Goal: Information Seeking & Learning: Learn about a topic

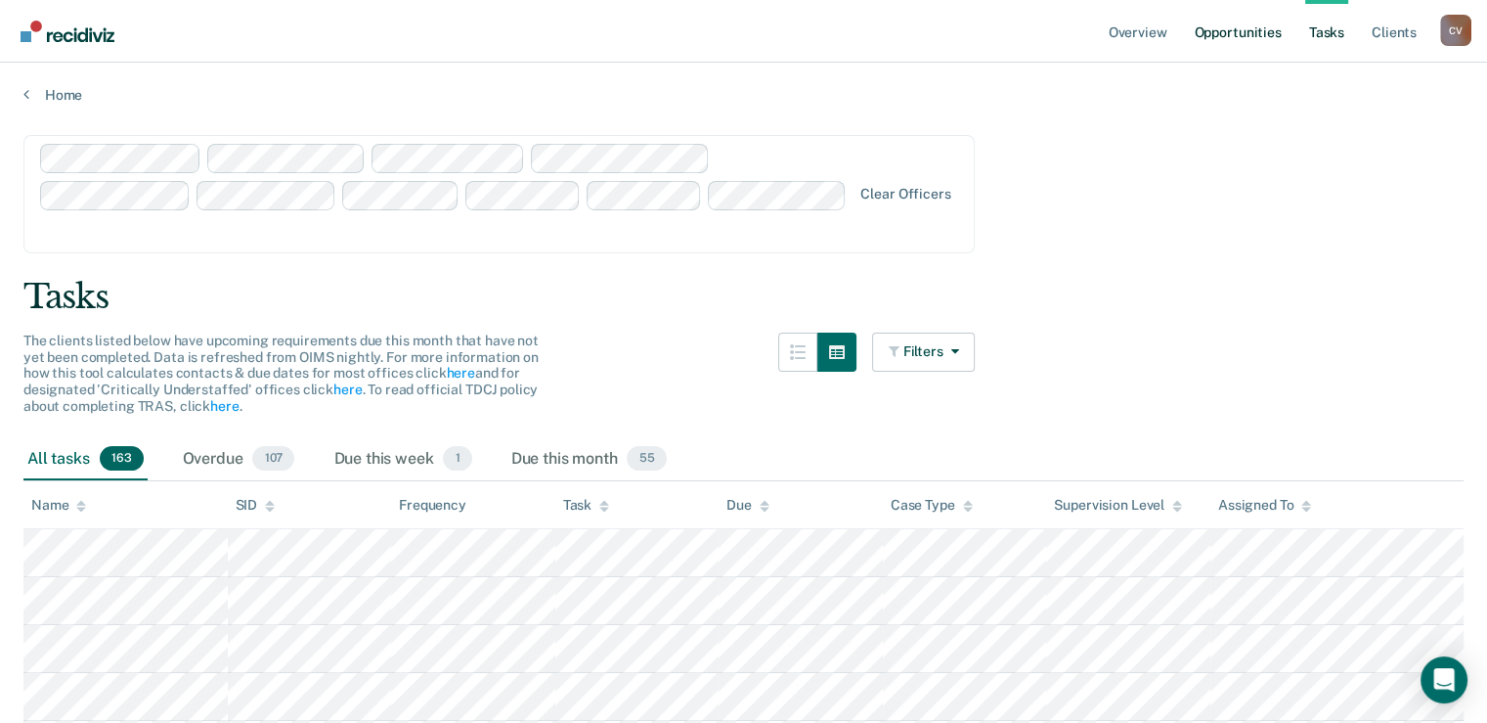
click at [1244, 34] on link "Opportunities" at bounding box center [1237, 31] width 95 height 63
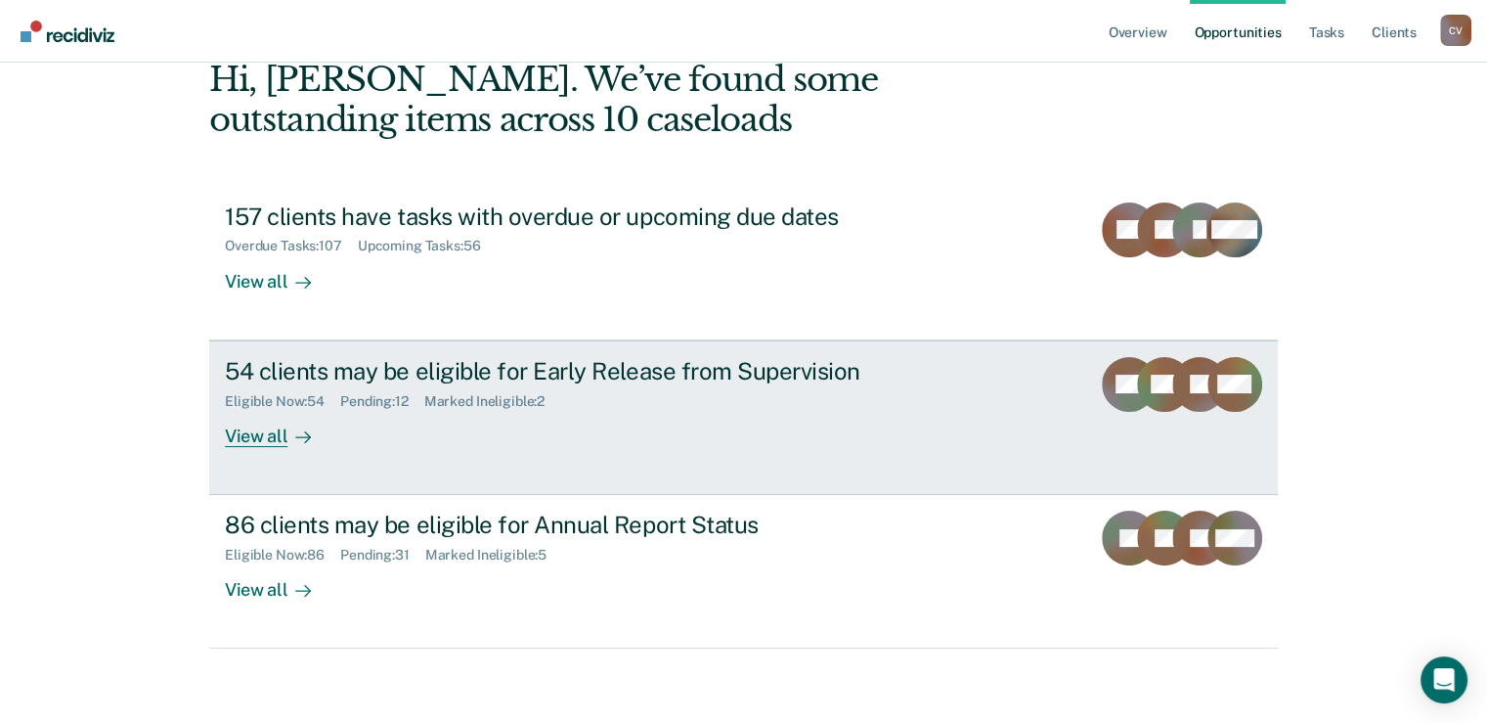
scroll to position [145, 0]
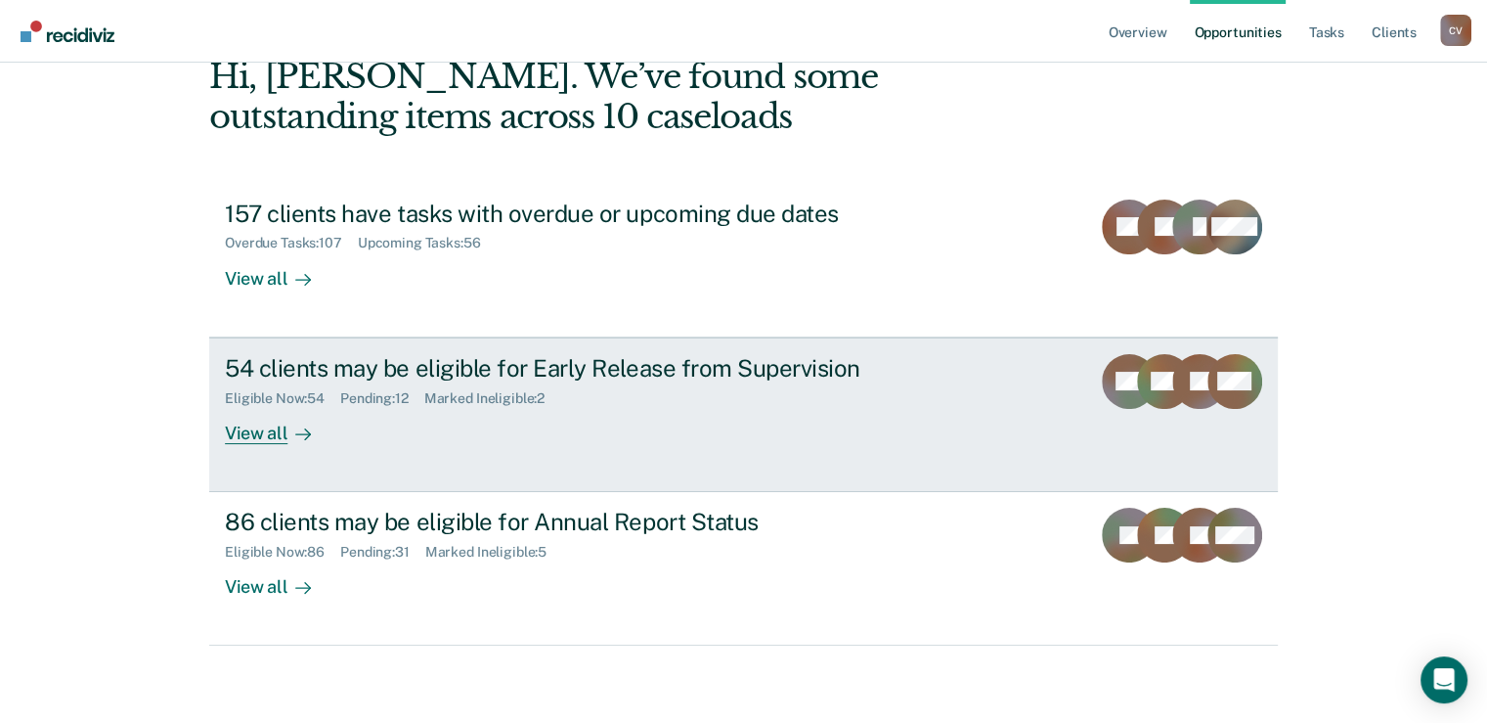
click at [279, 362] on div "54 clients may be eligible for Early Release from Supervision" at bounding box center [568, 368] width 686 height 28
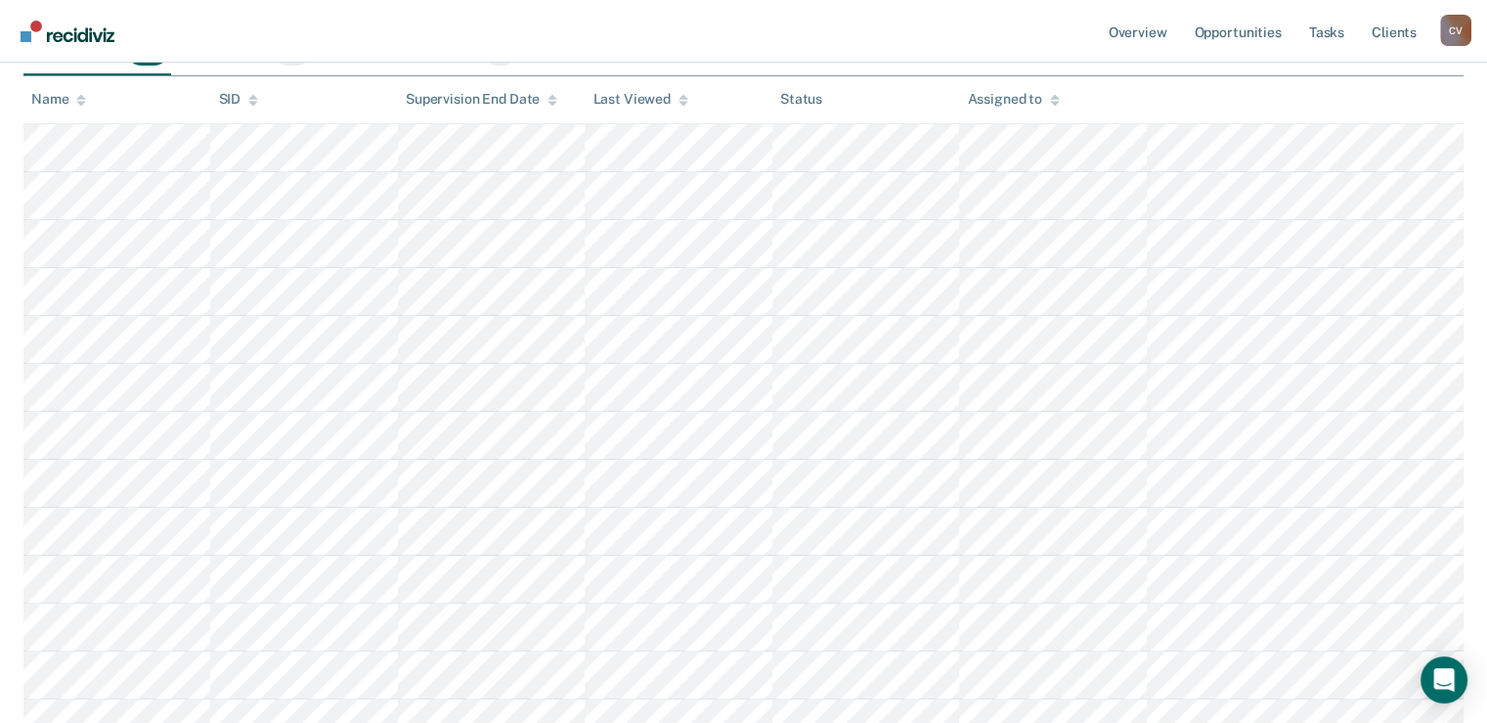
scroll to position [98, 0]
